Goal: Task Accomplishment & Management: Manage account settings

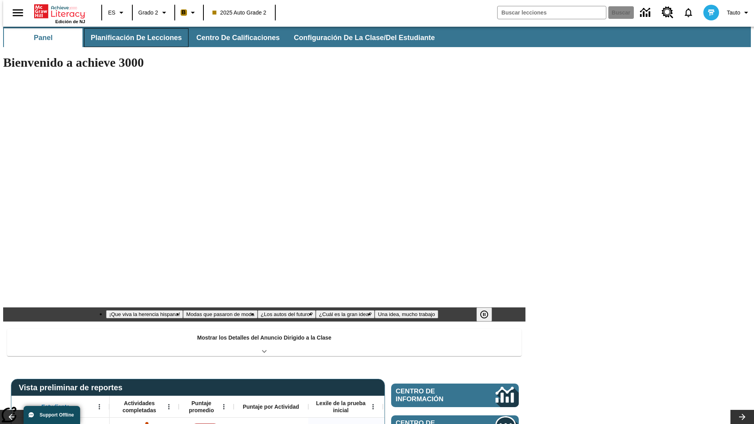
click at [132, 38] on button "Planificación de lecciones" at bounding box center [136, 37] width 104 height 19
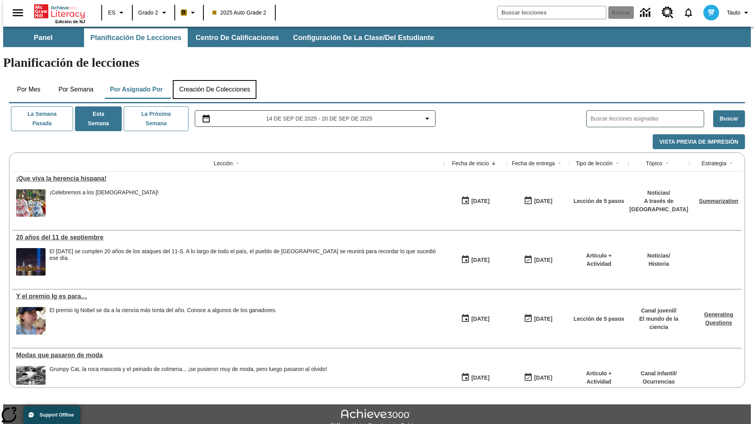
click at [214, 80] on button "Creación de colecciones" at bounding box center [215, 89] width 84 height 19
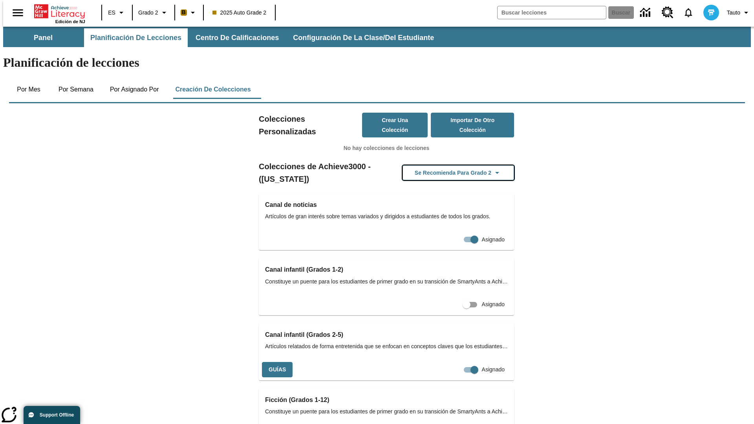
click at [446, 165] on button "Se recomienda para Grado 2" at bounding box center [459, 172] width 112 height 15
click at [460, 362] on input "Asignado" at bounding box center [474, 369] width 45 height 15
checkbox input "false"
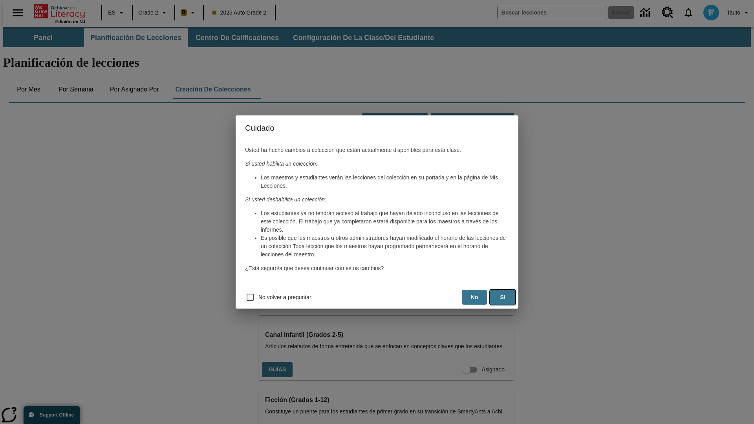
click at [503, 297] on button "Sí" at bounding box center [502, 297] width 25 height 15
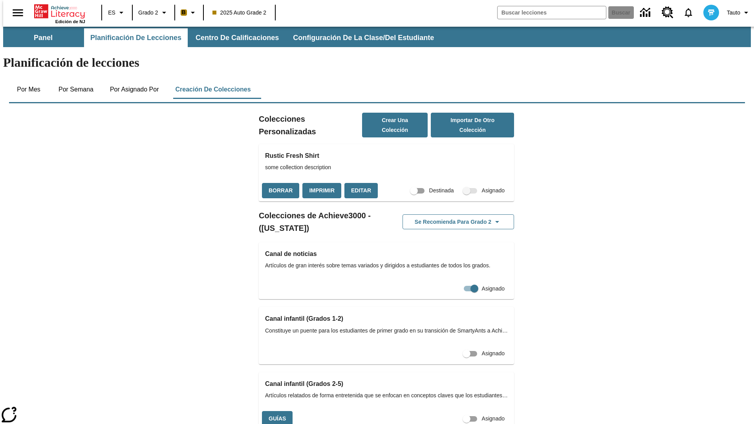
click at [452, 412] on input "Asignado" at bounding box center [466, 419] width 45 height 15
checkbox input "true"
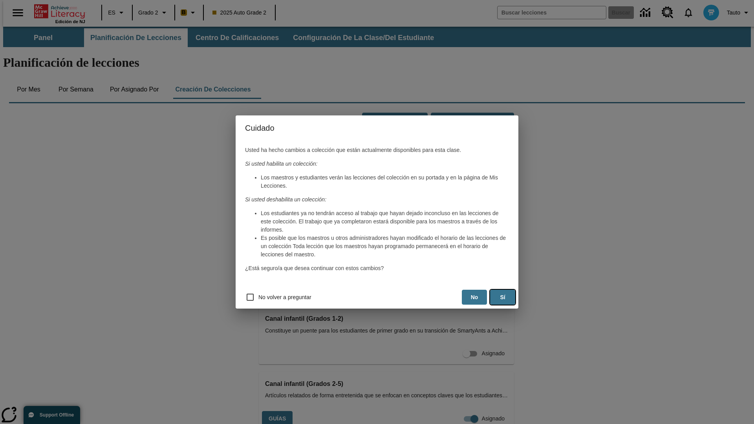
click at [503, 297] on button "Sí" at bounding box center [502, 297] width 25 height 15
